Goal: Use online tool/utility: Utilize a website feature to perform a specific function

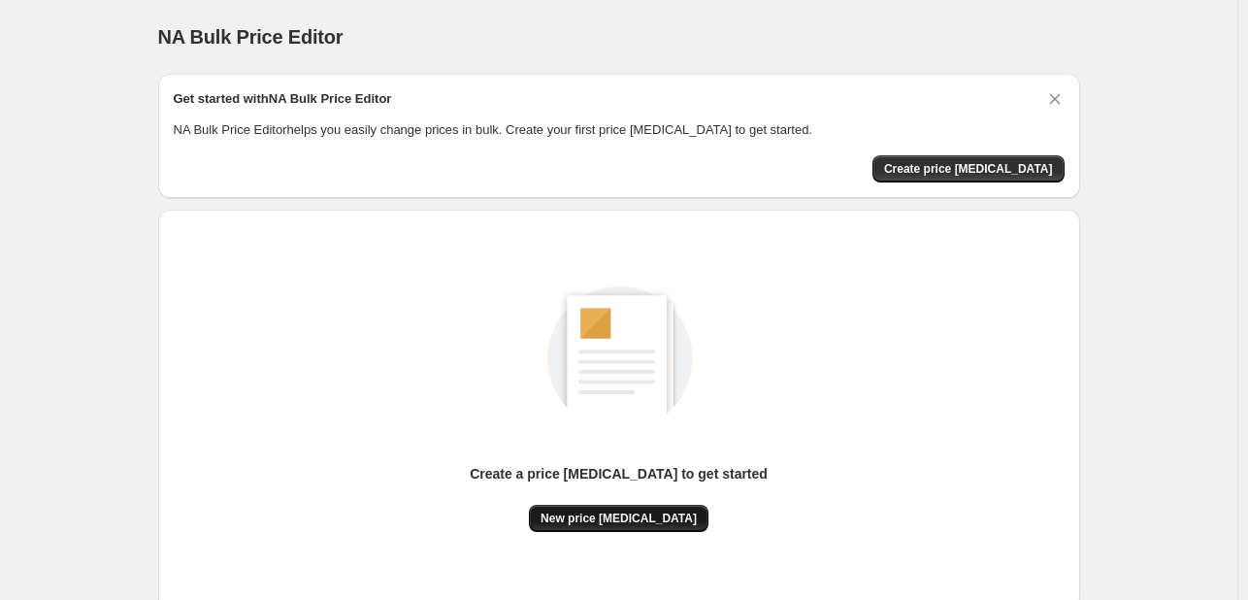
click at [628, 506] on button "New price [MEDICAL_DATA]" at bounding box center [619, 518] width 180 height 27
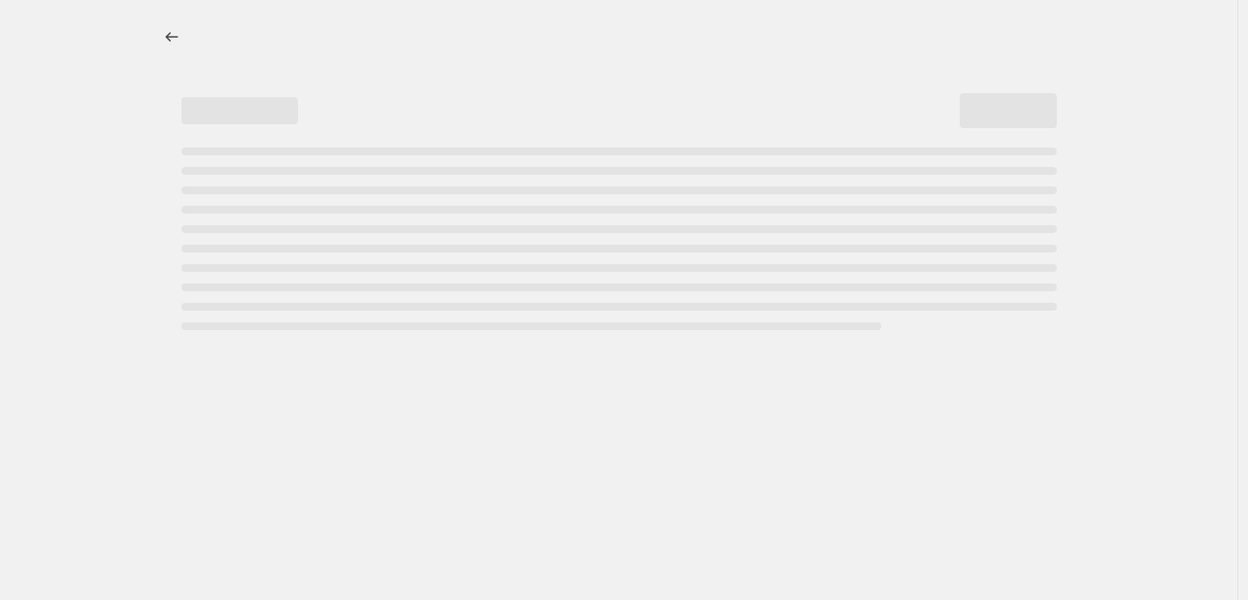
select select "percentage"
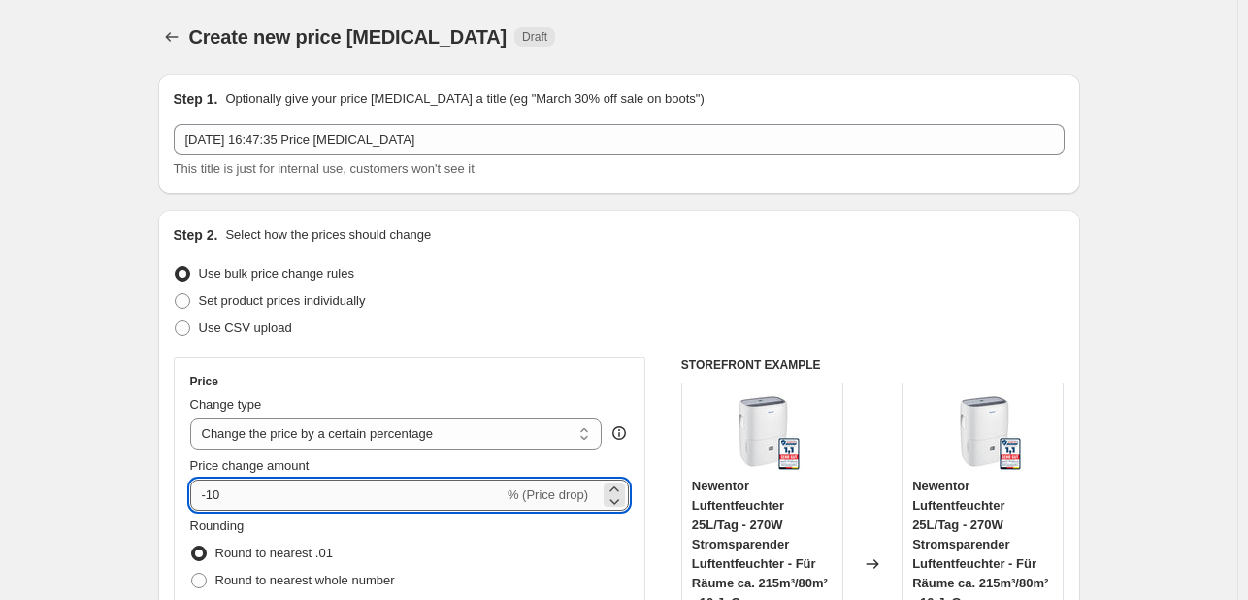
click at [353, 499] on input "-10" at bounding box center [346, 494] width 313 height 31
type input "-1"
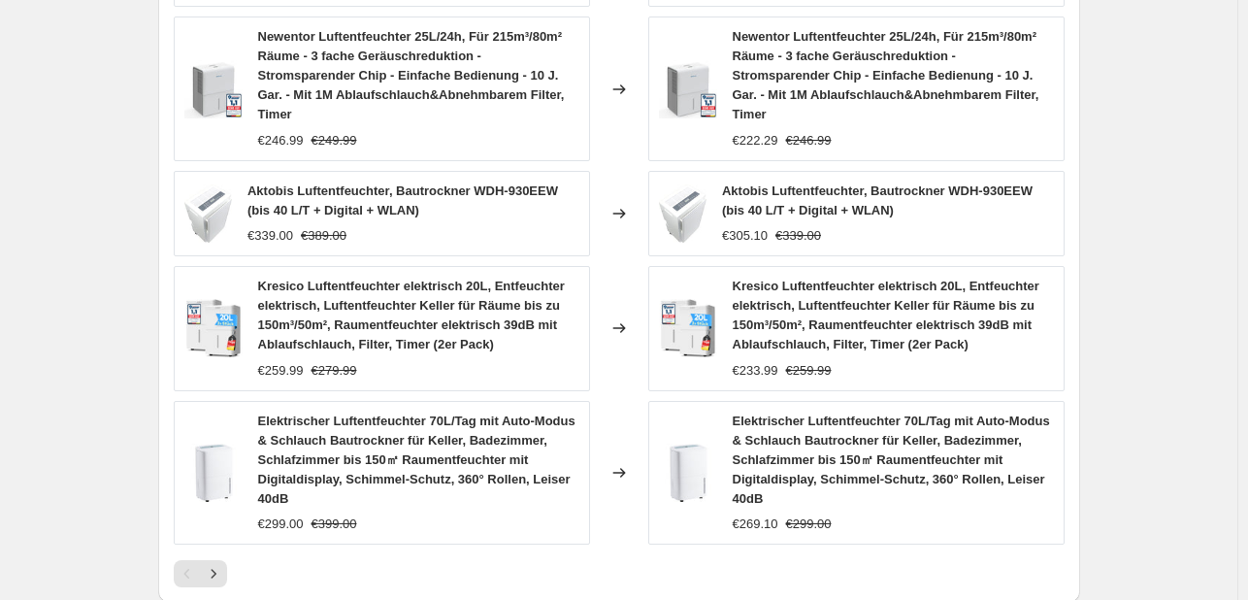
scroll to position [1545, 0]
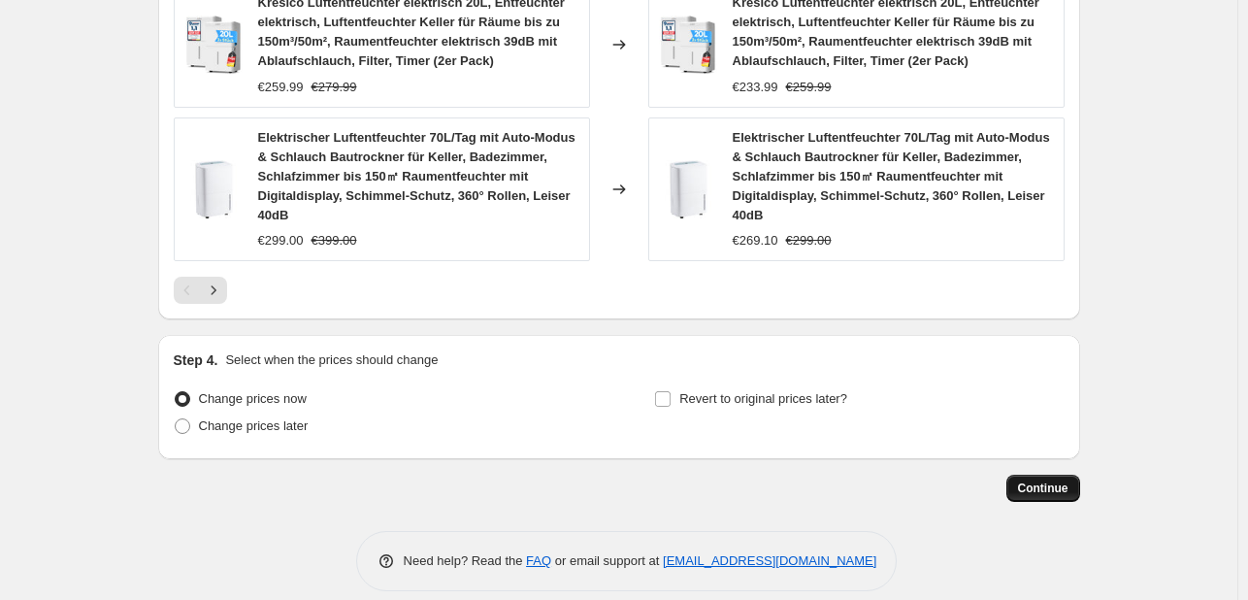
type input "-35"
click at [1038, 480] on span "Continue" at bounding box center [1043, 488] width 50 height 16
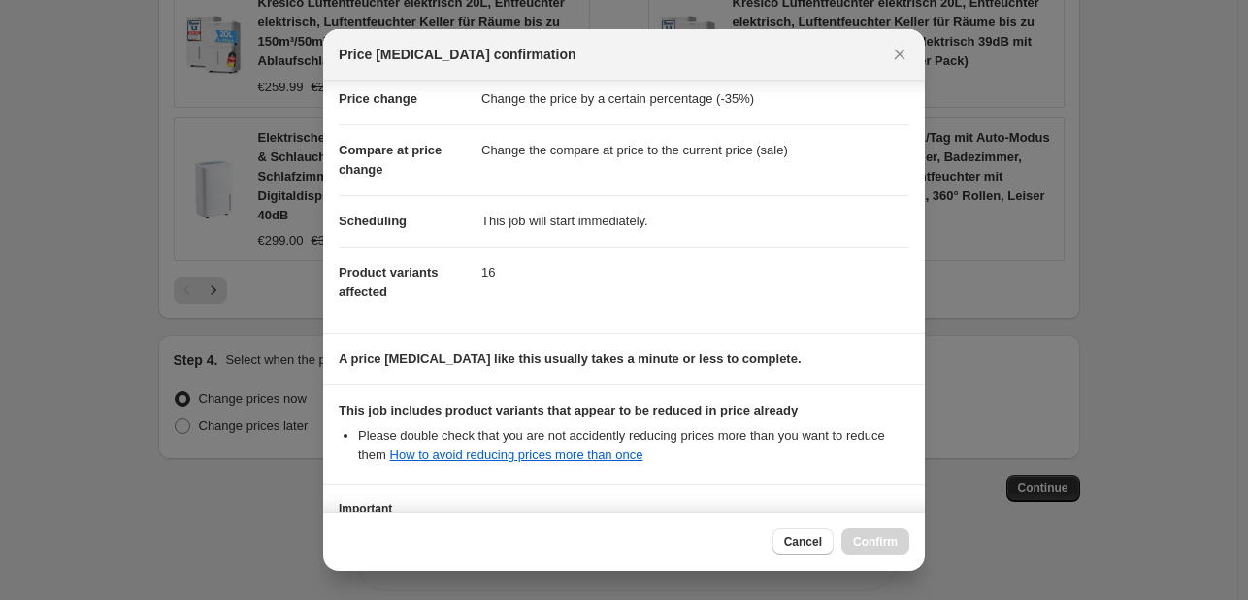
scroll to position [215, 0]
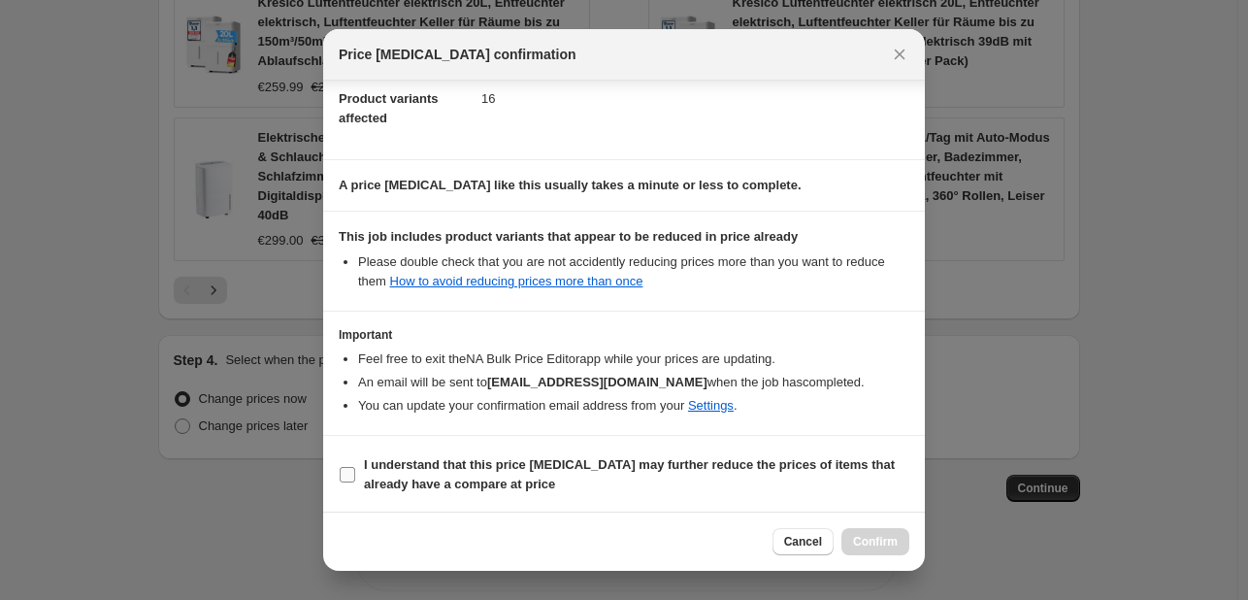
click at [525, 457] on b "I understand that this price [MEDICAL_DATA] may further reduce the prices of it…" at bounding box center [629, 474] width 531 height 34
click at [355, 467] on input "I understand that this price [MEDICAL_DATA] may further reduce the prices of it…" at bounding box center [348, 475] width 16 height 16
checkbox input "true"
click at [889, 541] on span "Confirm" at bounding box center [875, 542] width 45 height 16
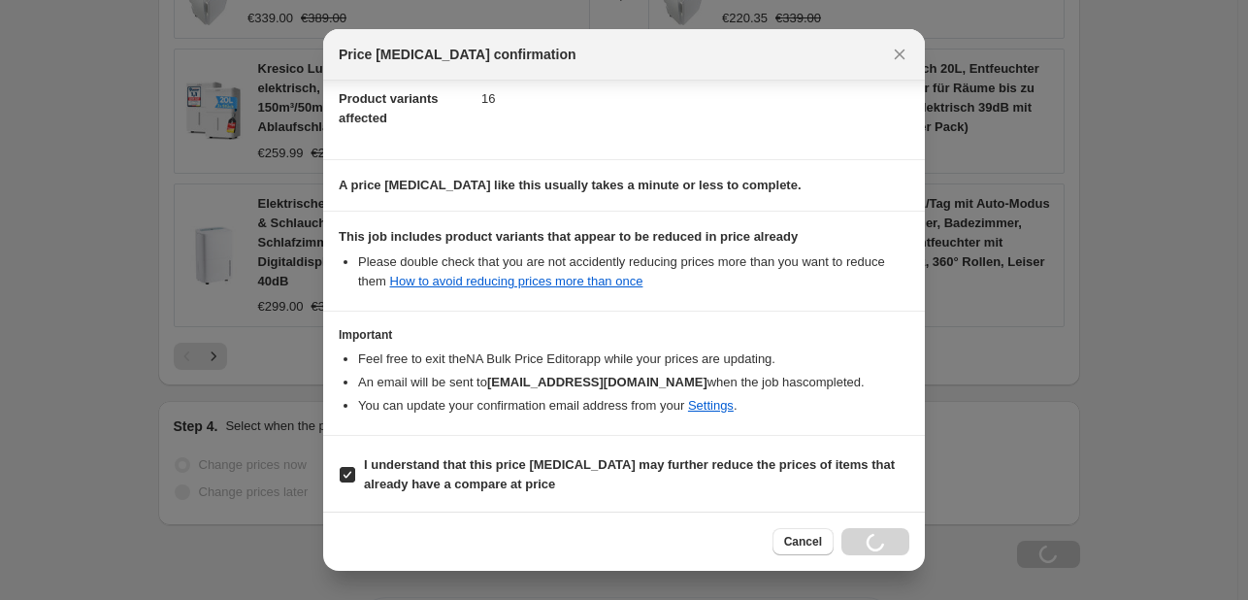
scroll to position [1611, 0]
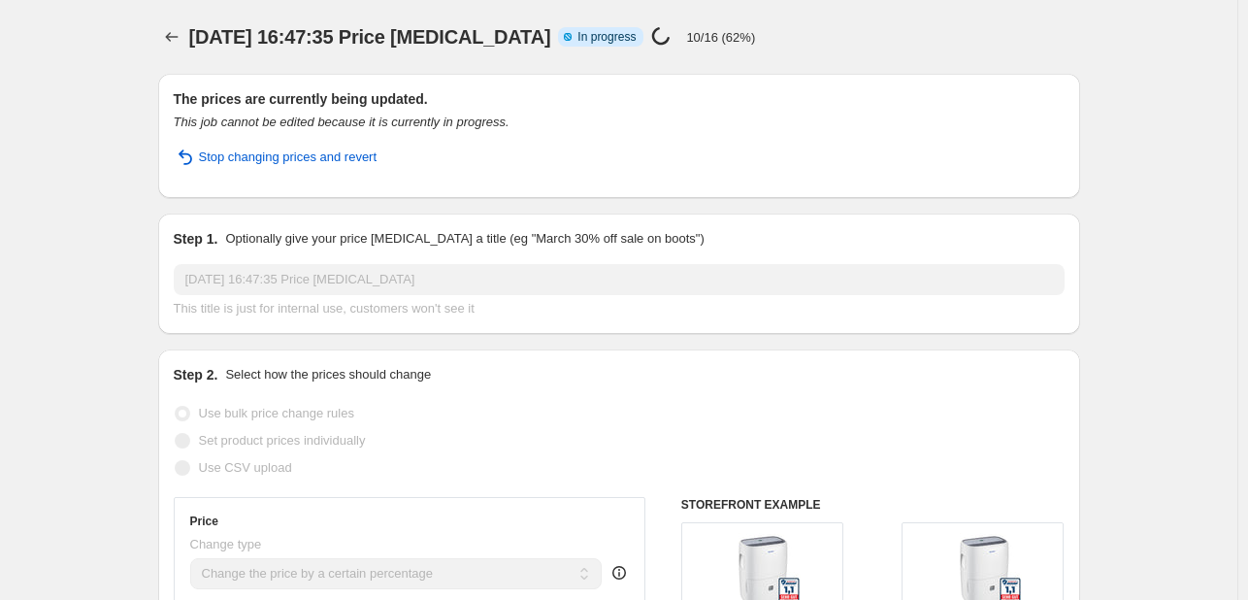
select select "percentage"
